Goal: Information Seeking & Learning: Learn about a topic

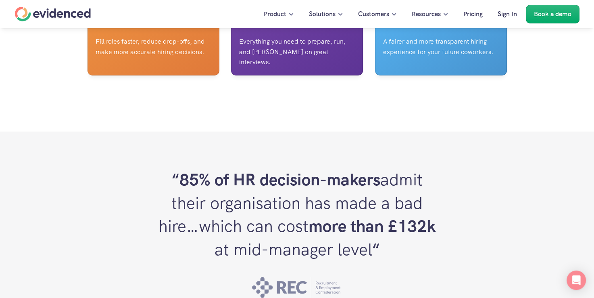
scroll to position [2152, 0]
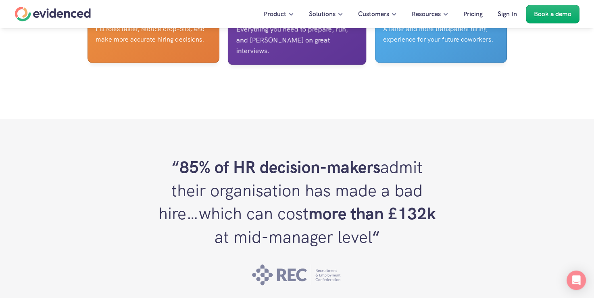
click at [298, 20] on div "Interviewers" at bounding box center [296, 5] width 121 height 30
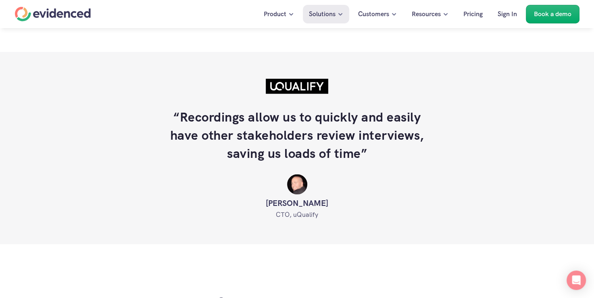
scroll to position [1678, 0]
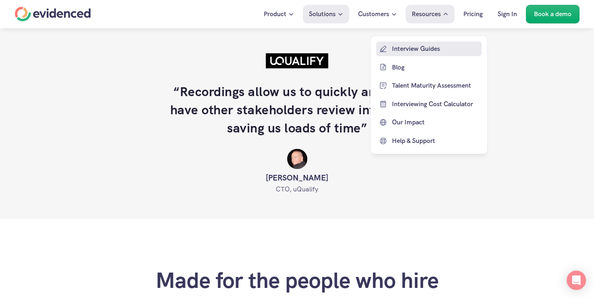
click at [418, 52] on p "Interview Guides" at bounding box center [436, 49] width 88 height 10
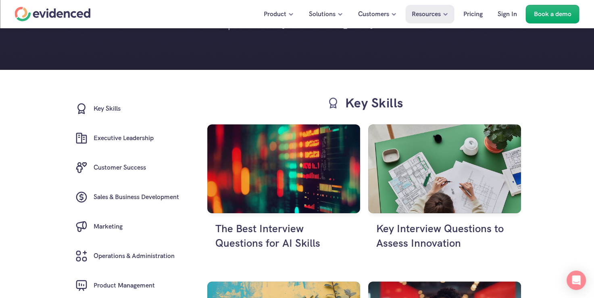
scroll to position [145, 0]
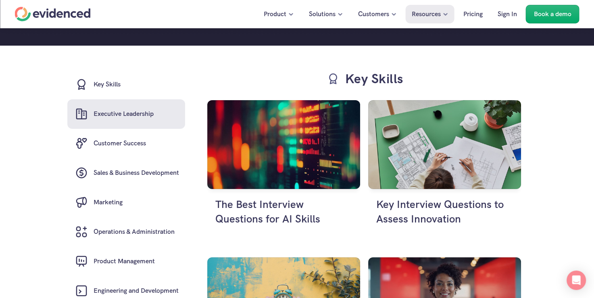
click at [145, 121] on link "Executive Leadership" at bounding box center [126, 113] width 118 height 29
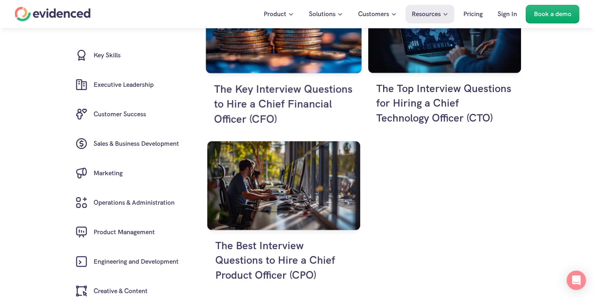
scroll to position [1876, 0]
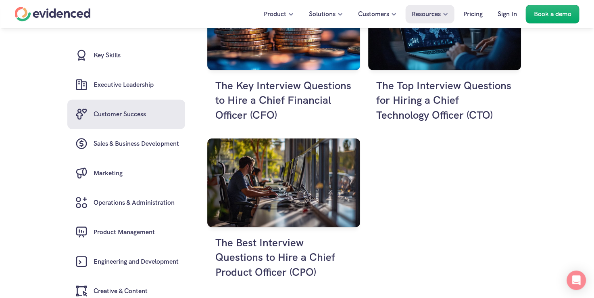
click at [113, 107] on link "Customer Success" at bounding box center [126, 113] width 118 height 29
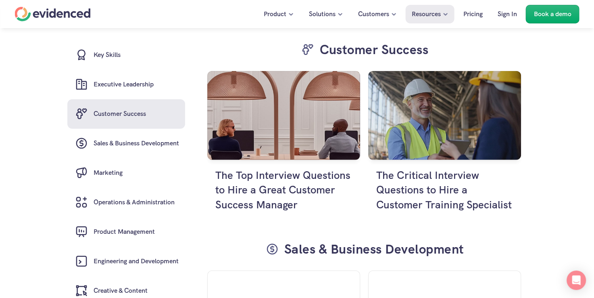
scroll to position [2143, 0]
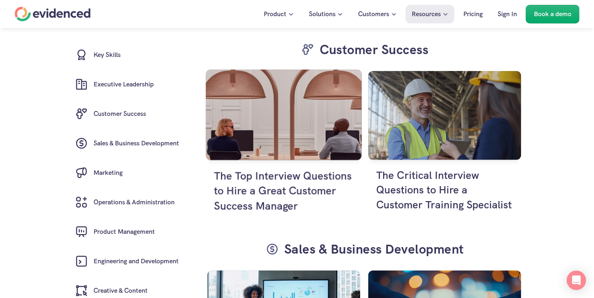
click at [280, 191] on h4 "The Top Interview Questions to Hire a Great Customer Success Manager" at bounding box center [284, 190] width 140 height 45
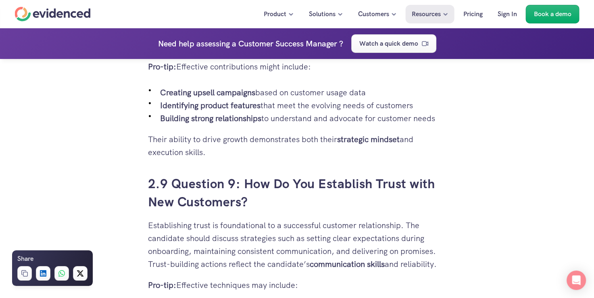
scroll to position [2904, 0]
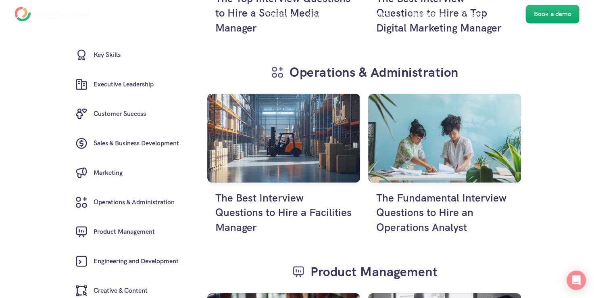
scroll to position [2143, 0]
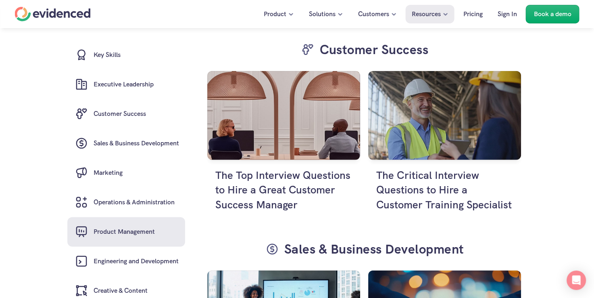
click at [119, 228] on h6 "Product Management" at bounding box center [124, 232] width 61 height 10
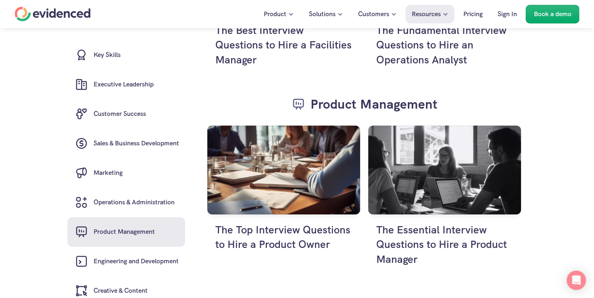
scroll to position [3127, 0]
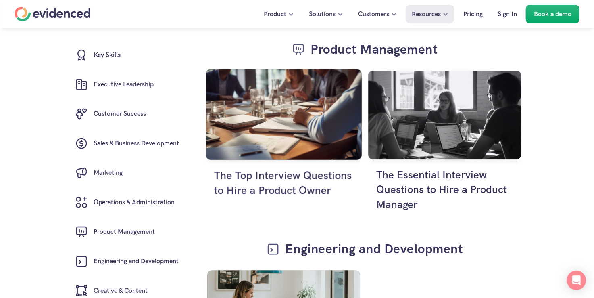
click at [278, 190] on h4 "The Top Interview Questions to Hire a Product Owner" at bounding box center [284, 183] width 140 height 30
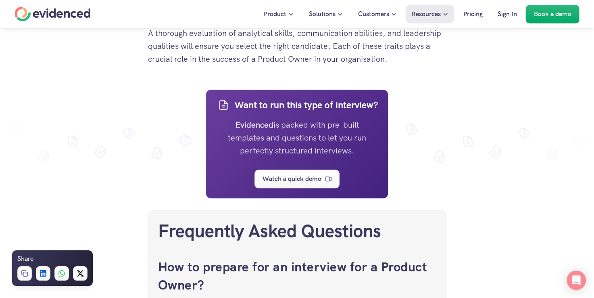
scroll to position [3792, 0]
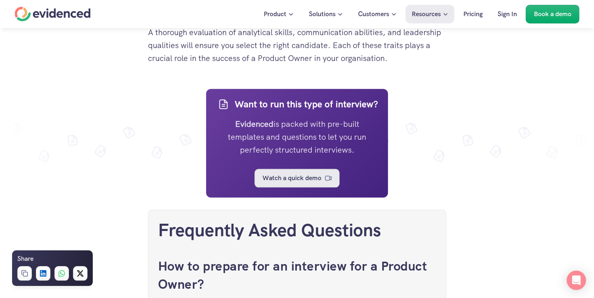
click at [276, 183] on p "Watch a quick demo" at bounding box center [292, 178] width 59 height 10
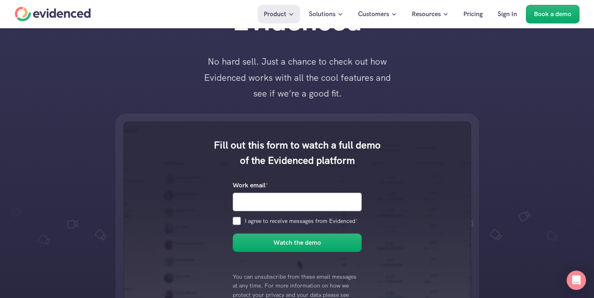
scroll to position [177, 0]
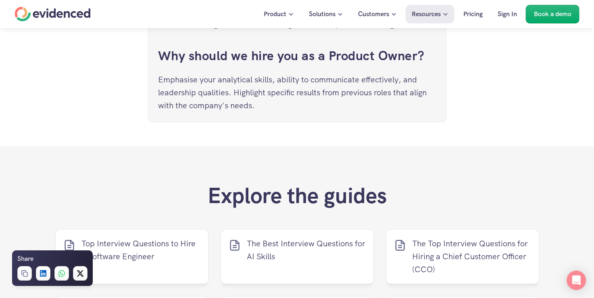
scroll to position [4228, 0]
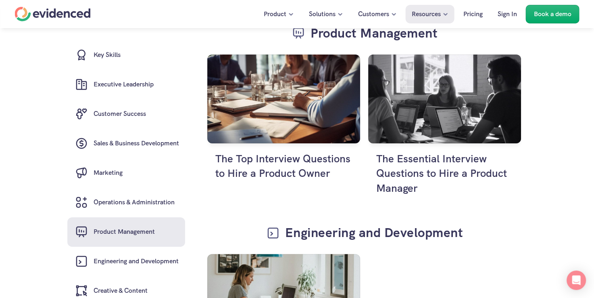
scroll to position [3159, 0]
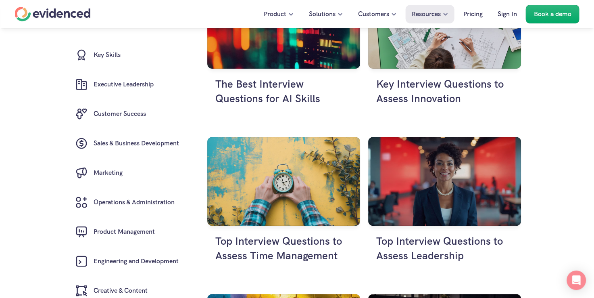
scroll to position [276, 0]
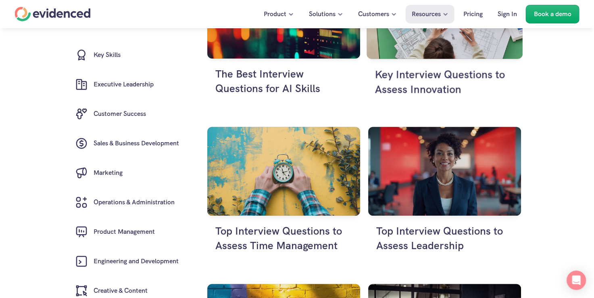
click at [411, 75] on h4 "Key Interview Questions to Assess Innovation" at bounding box center [445, 82] width 140 height 30
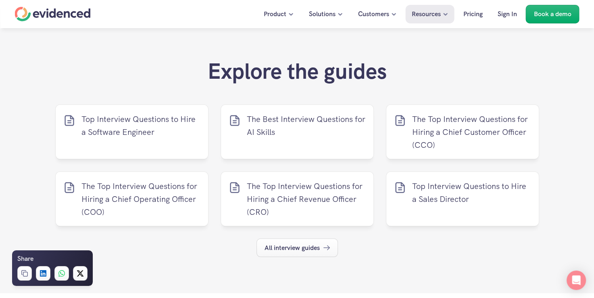
scroll to position [4403, 0]
